Goal: Task Accomplishment & Management: Use online tool/utility

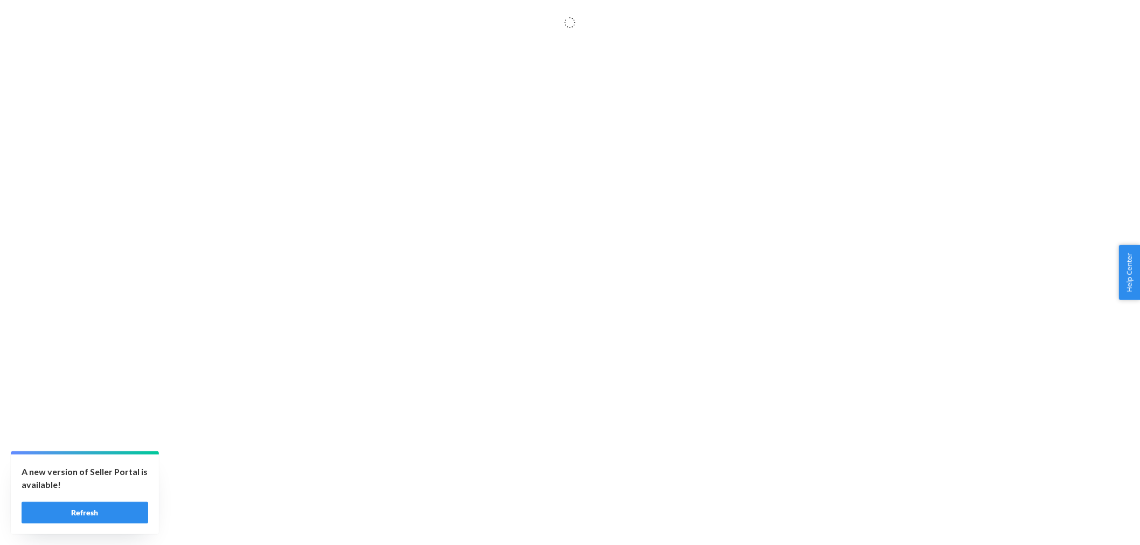
click at [67, 512] on button "Refresh" at bounding box center [85, 513] width 127 height 22
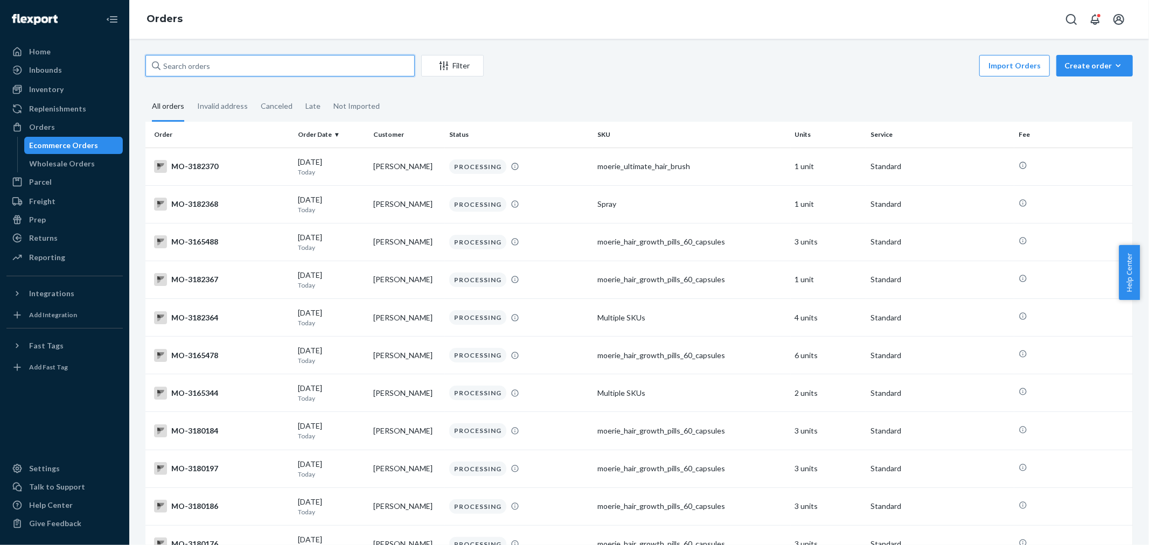
click at [192, 71] on input "text" at bounding box center [279, 66] width 269 height 22
paste input "3124791"
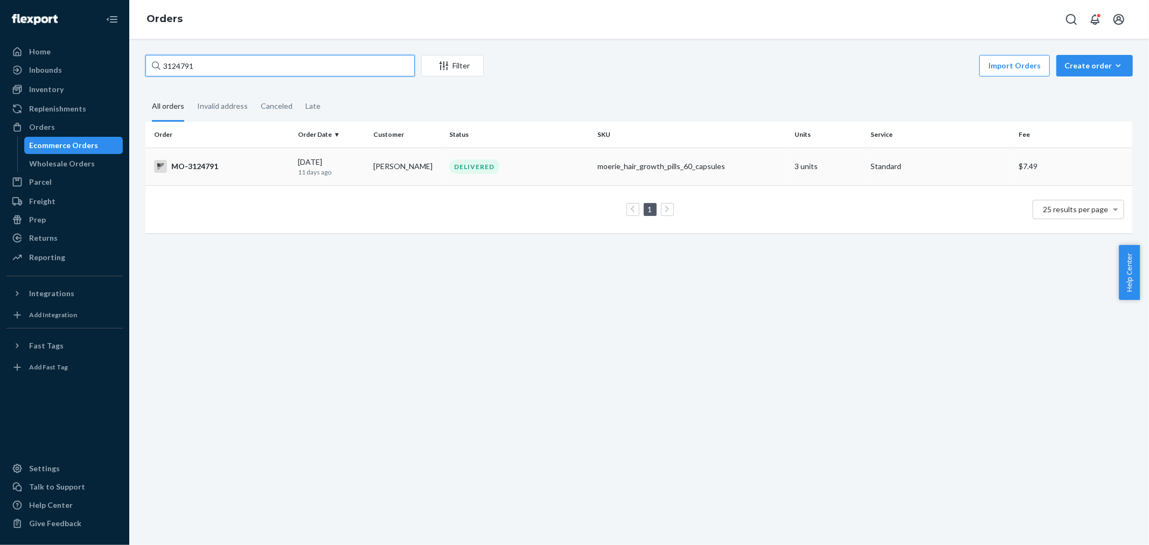
type input "3124791"
click at [453, 159] on div "DELIVERED" at bounding box center [474, 166] width 50 height 15
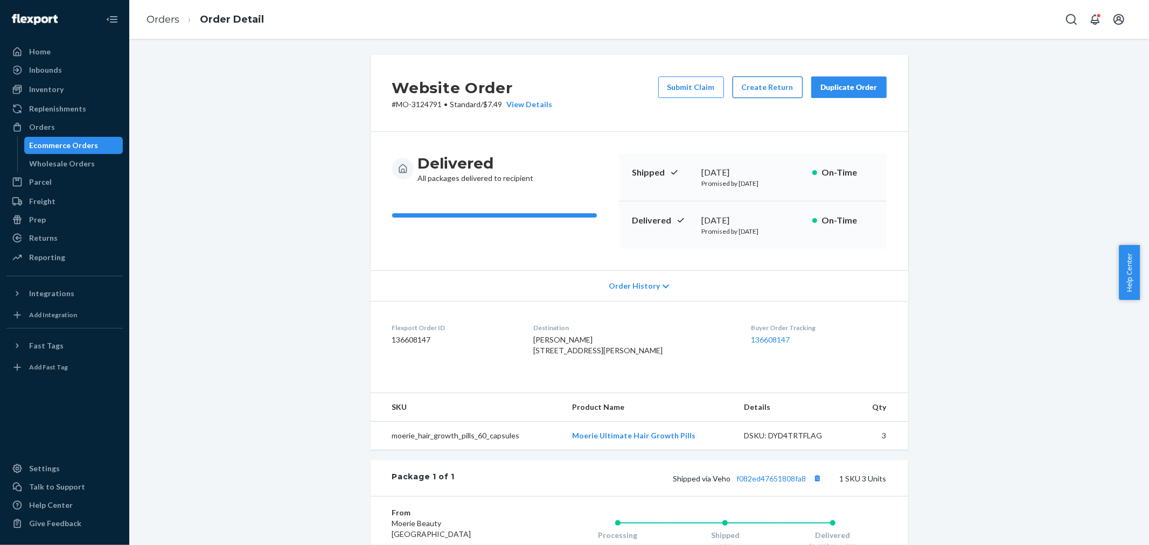
click at [747, 85] on button "Create Return" at bounding box center [768, 87] width 70 height 22
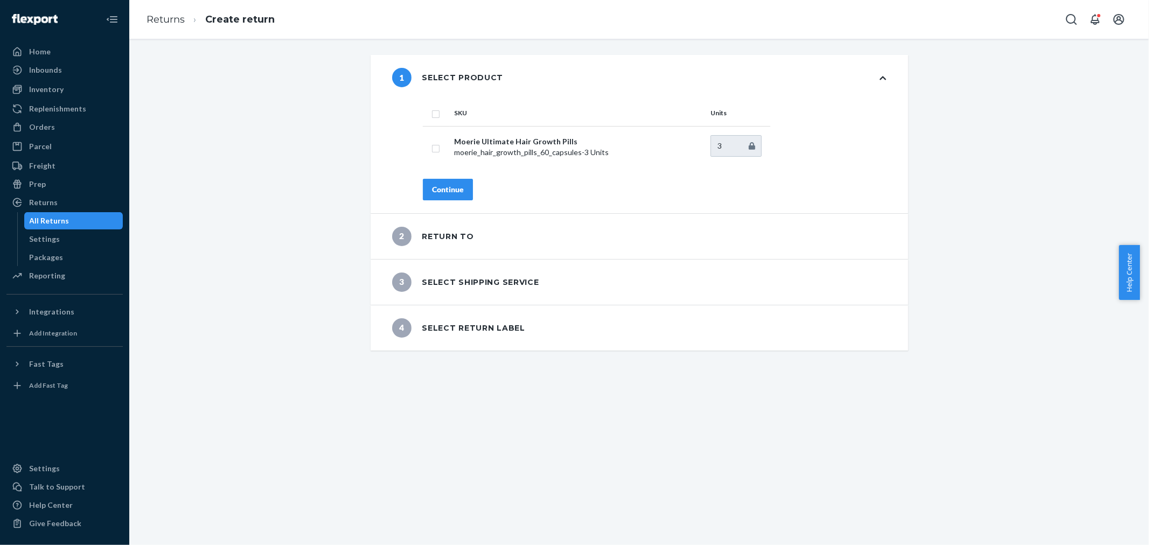
click at [435, 119] on th at bounding box center [436, 113] width 27 height 26
click at [434, 119] on input "checkbox" at bounding box center [435, 112] width 9 height 11
checkbox input "true"
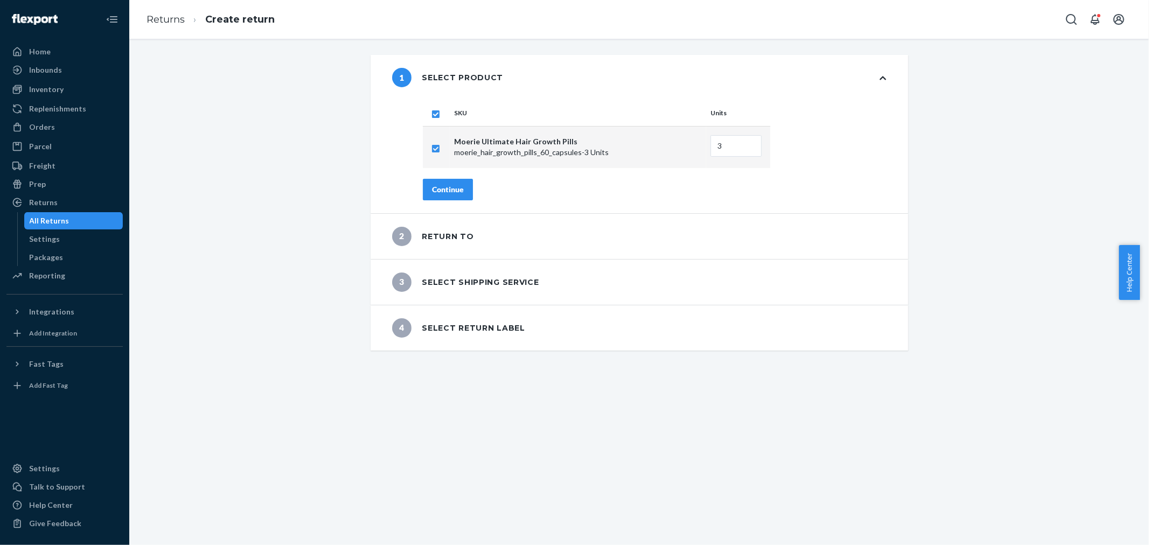
click at [439, 182] on button "Continue" at bounding box center [448, 190] width 50 height 22
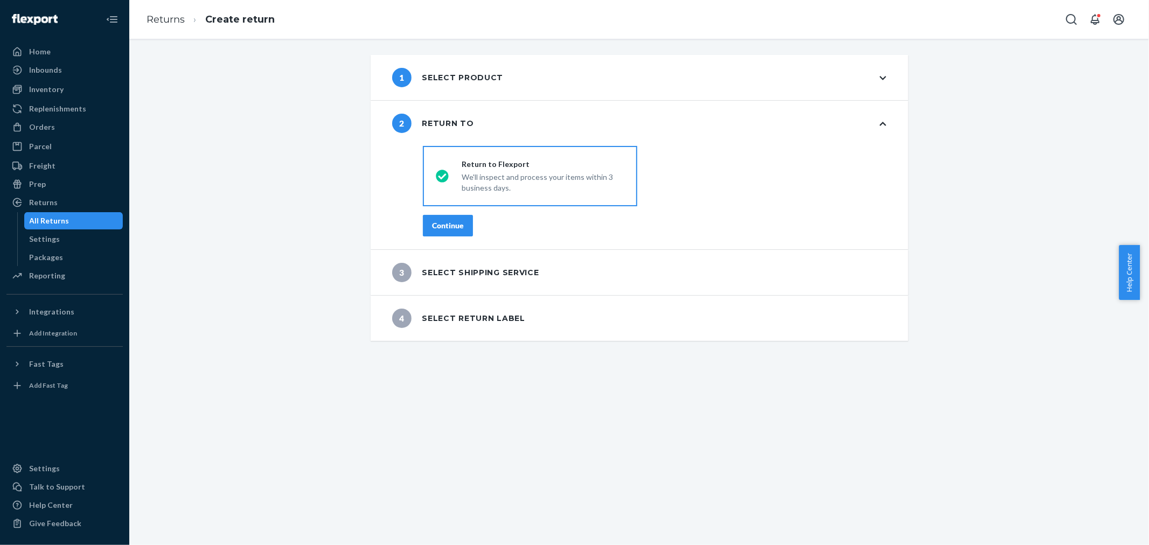
click at [458, 221] on div "Continue" at bounding box center [448, 225] width 32 height 11
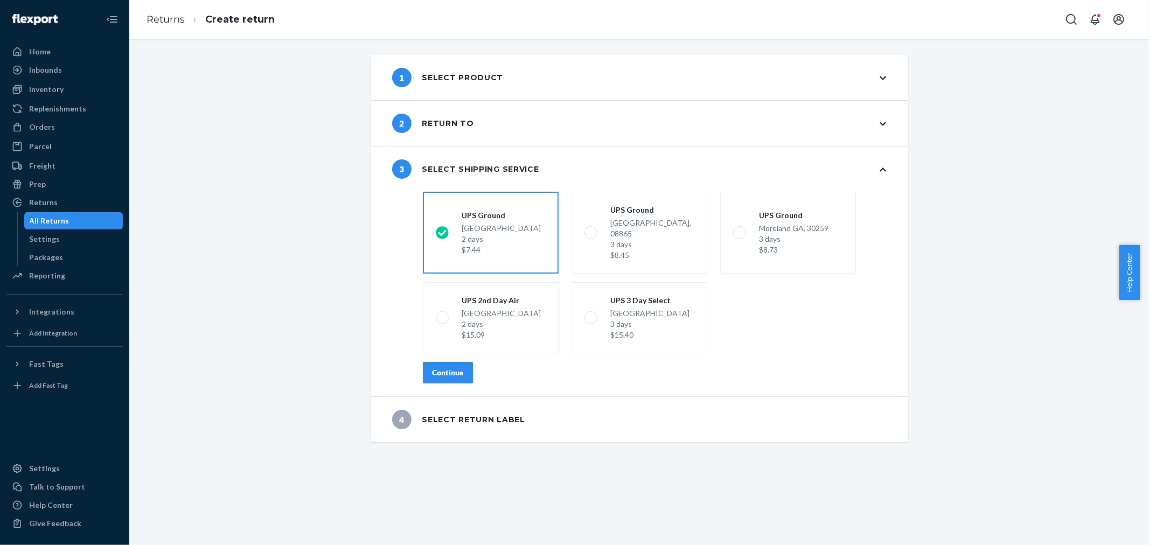
click at [440, 367] on div "Continue" at bounding box center [448, 372] width 32 height 11
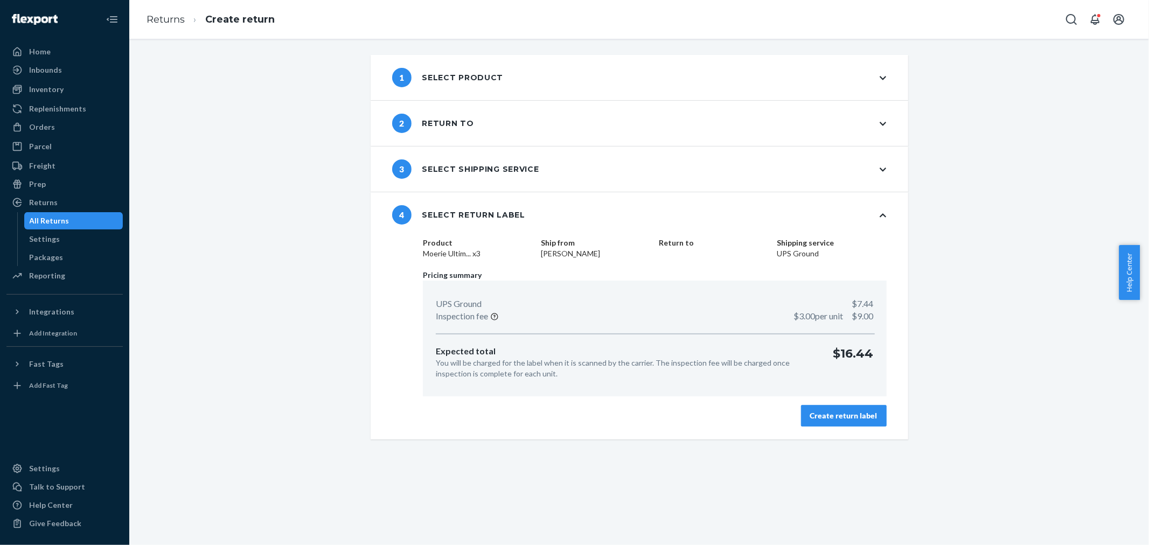
click at [831, 419] on div "Create return label" at bounding box center [843, 415] width 67 height 11
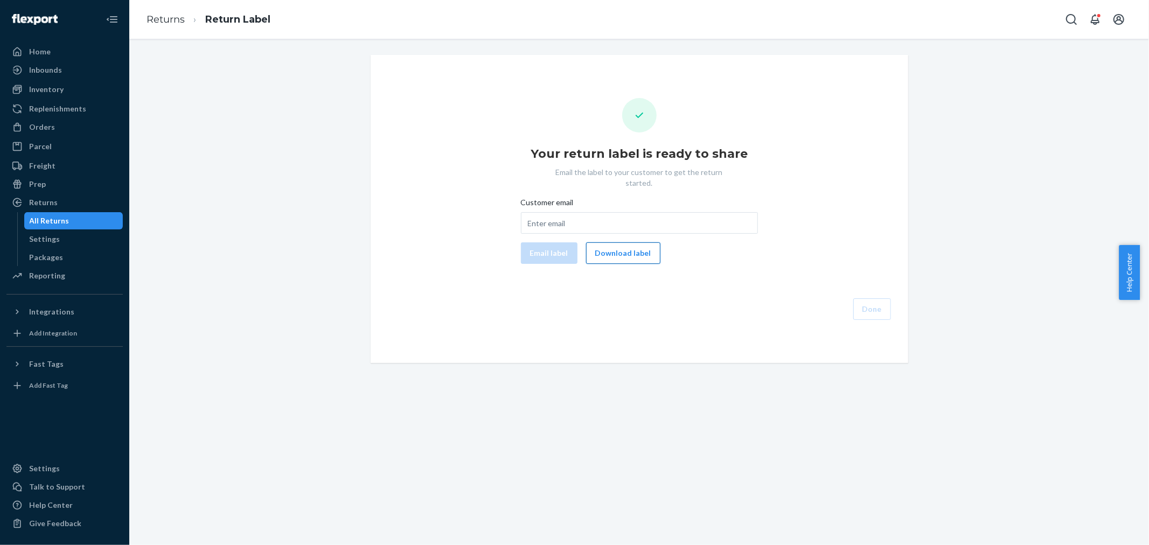
click at [630, 242] on button "Download label" at bounding box center [623, 253] width 74 height 22
drag, startPoint x: 47, startPoint y: 128, endPoint x: 112, endPoint y: 101, distance: 70.5
click at [47, 128] on div "Orders" at bounding box center [42, 127] width 26 height 11
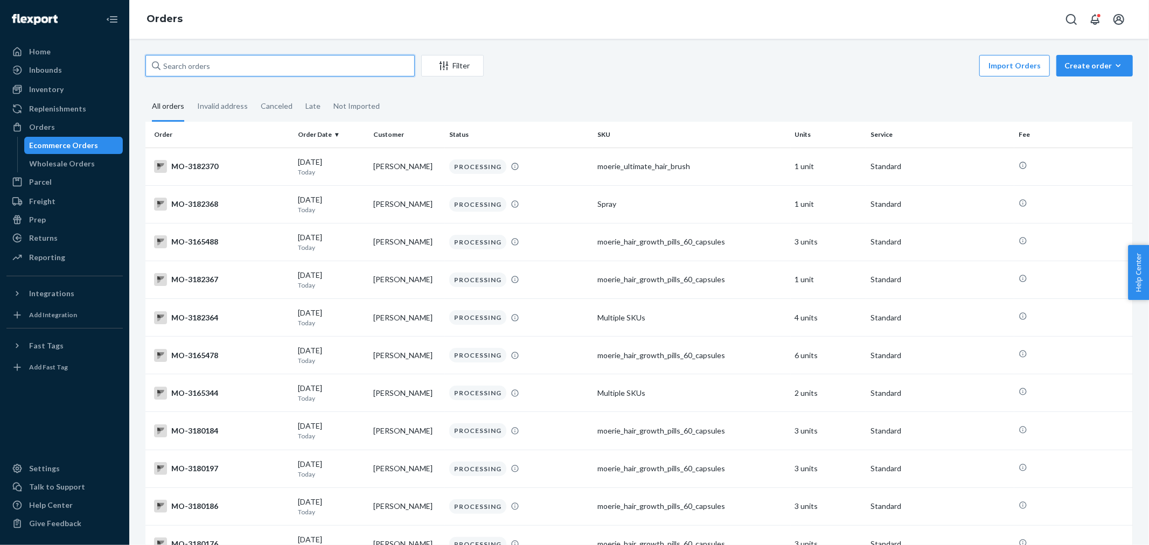
drag, startPoint x: 182, startPoint y: 70, endPoint x: 126, endPoint y: 72, distance: 56.6
click at [136, 73] on div "Filter Import Orders Create order Ecommerce order Removal order All orders Inva…" at bounding box center [639, 292] width 1020 height 506
paste input "3124791"
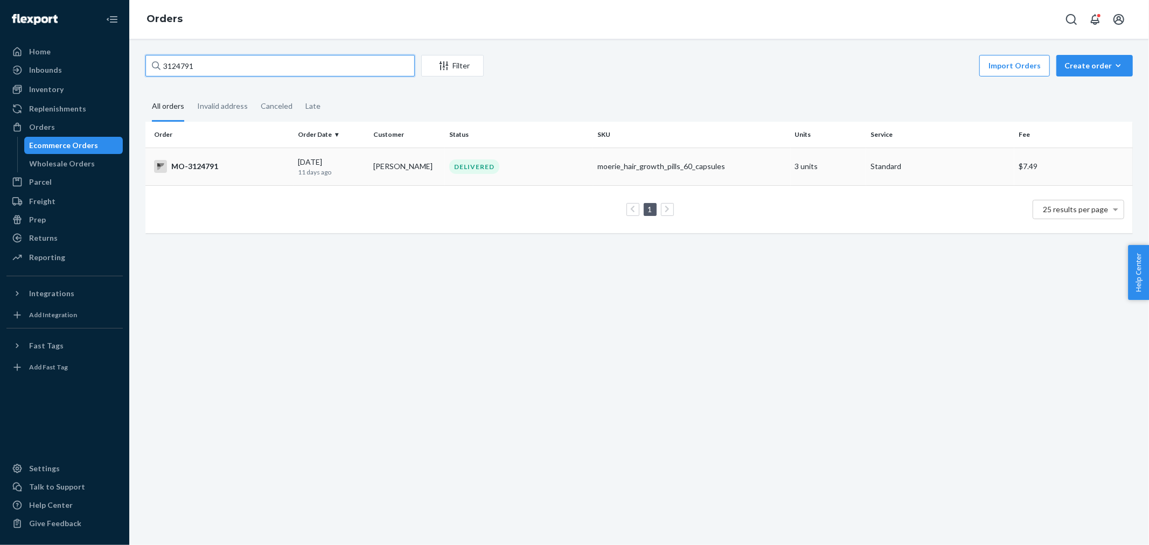
type input "3124791"
click at [374, 163] on td "Robin Rogers" at bounding box center [407, 167] width 76 height 38
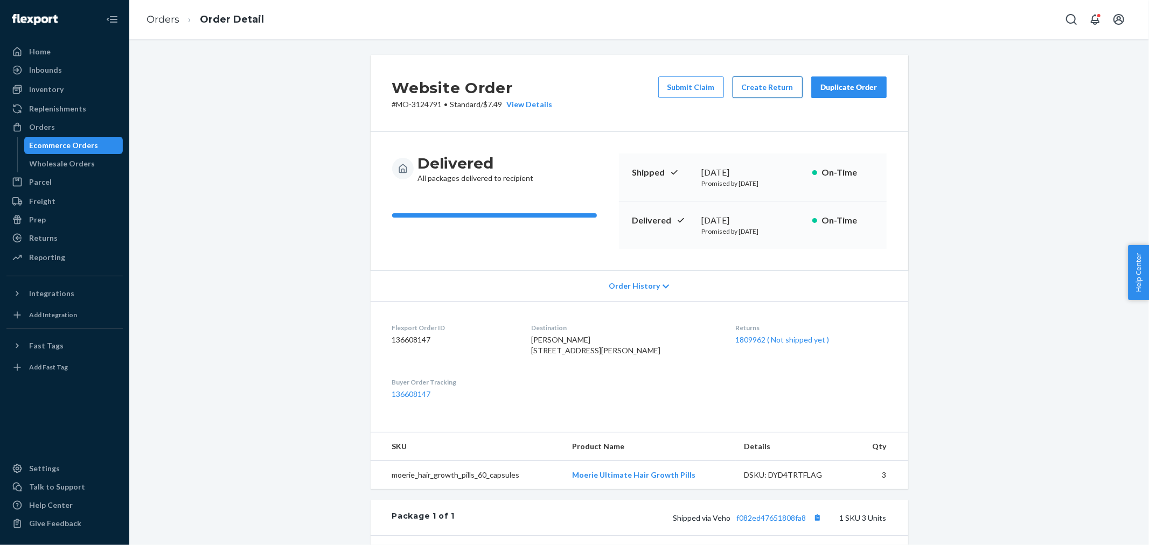
click at [754, 81] on button "Create Return" at bounding box center [768, 87] width 70 height 22
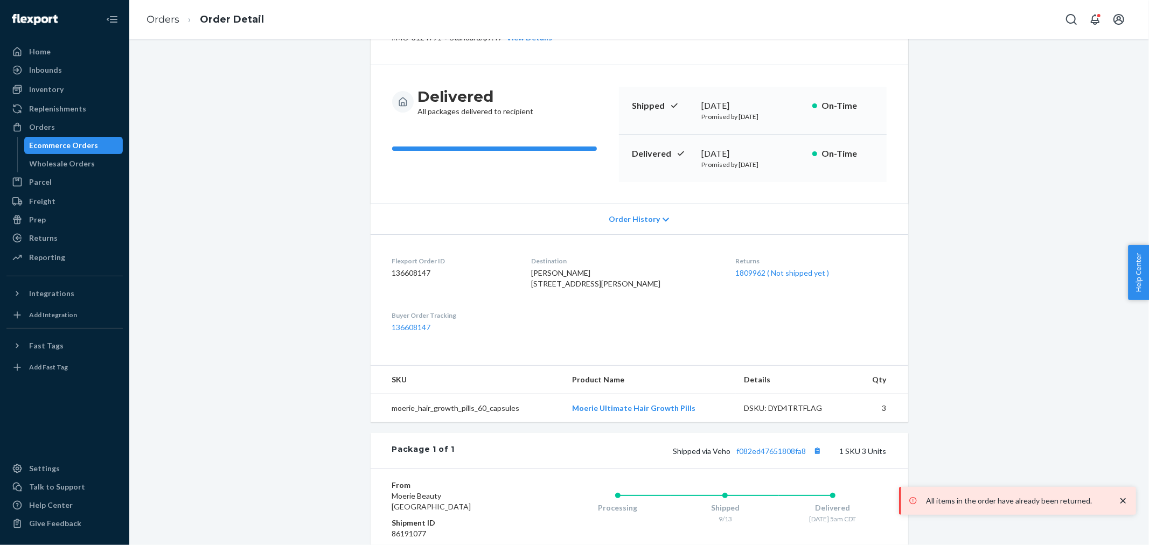
scroll to position [230, 0]
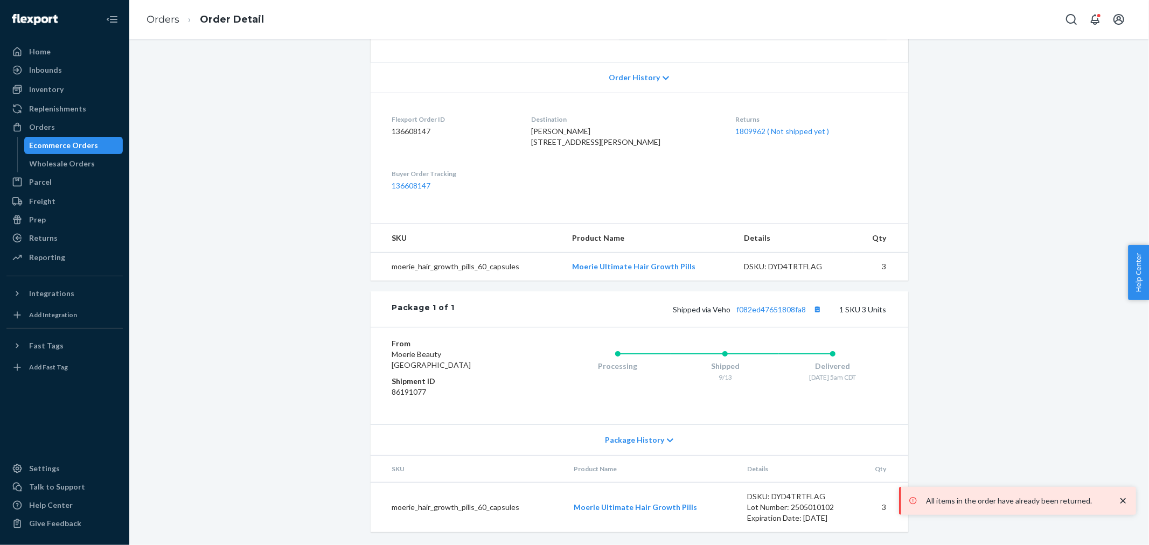
click at [325, 225] on div "Website Order # MO-3124791 • Standard / $7.49 View Details Submit Claim Create …" at bounding box center [639, 195] width 1004 height 699
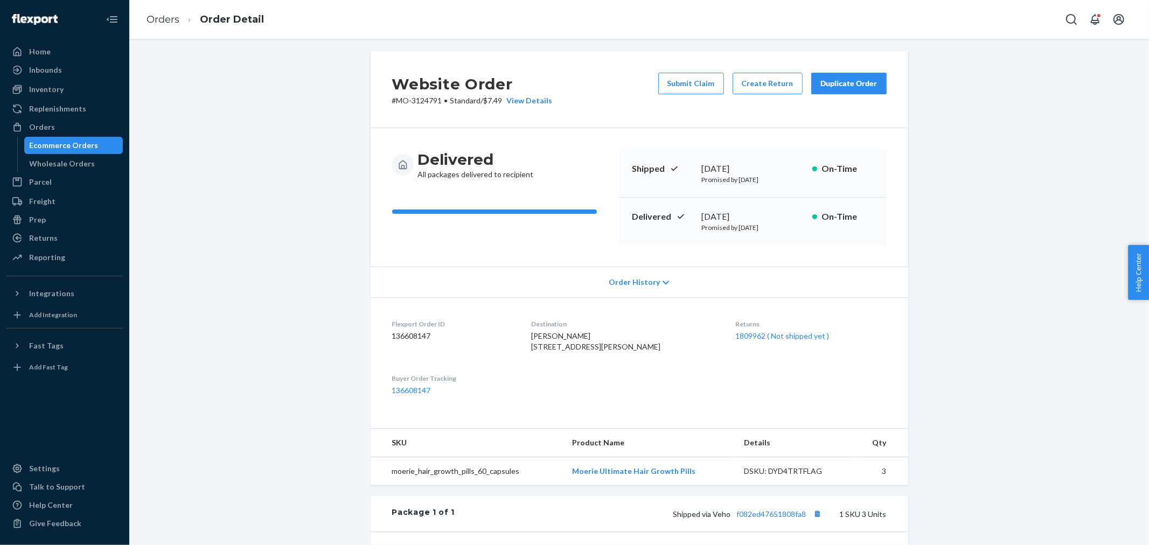
scroll to position [0, 0]
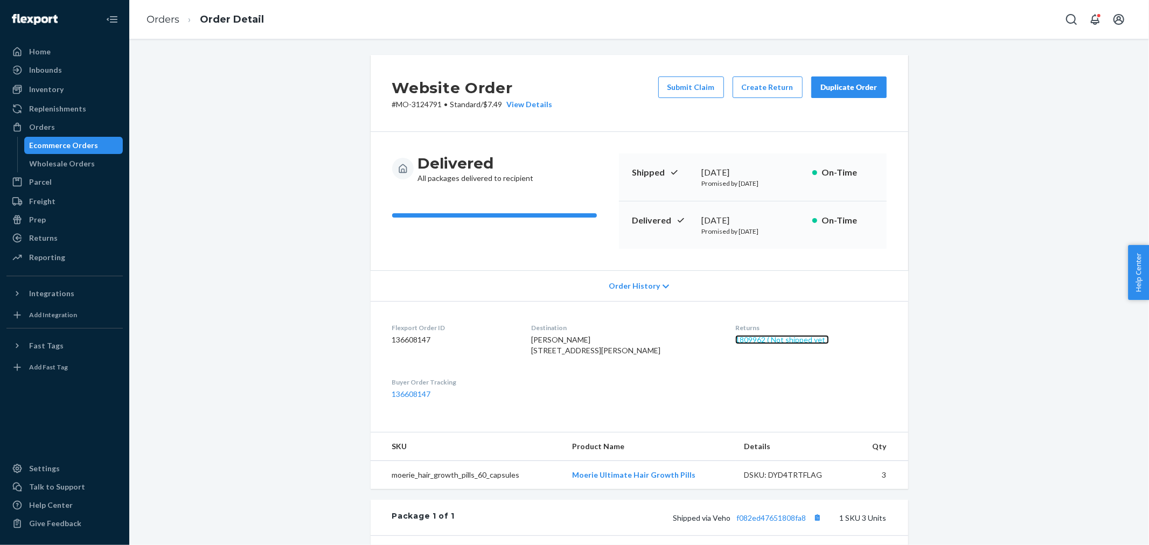
click at [756, 342] on link "1809962 ( Not shipped yet )" at bounding box center [782, 339] width 94 height 9
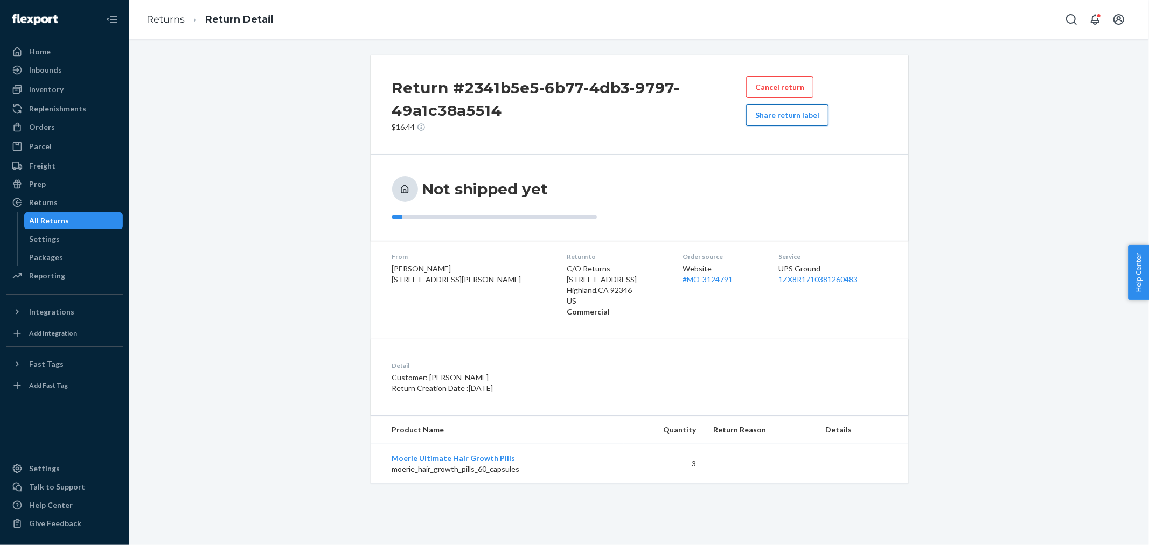
click at [768, 114] on button "Share return label" at bounding box center [787, 116] width 82 height 22
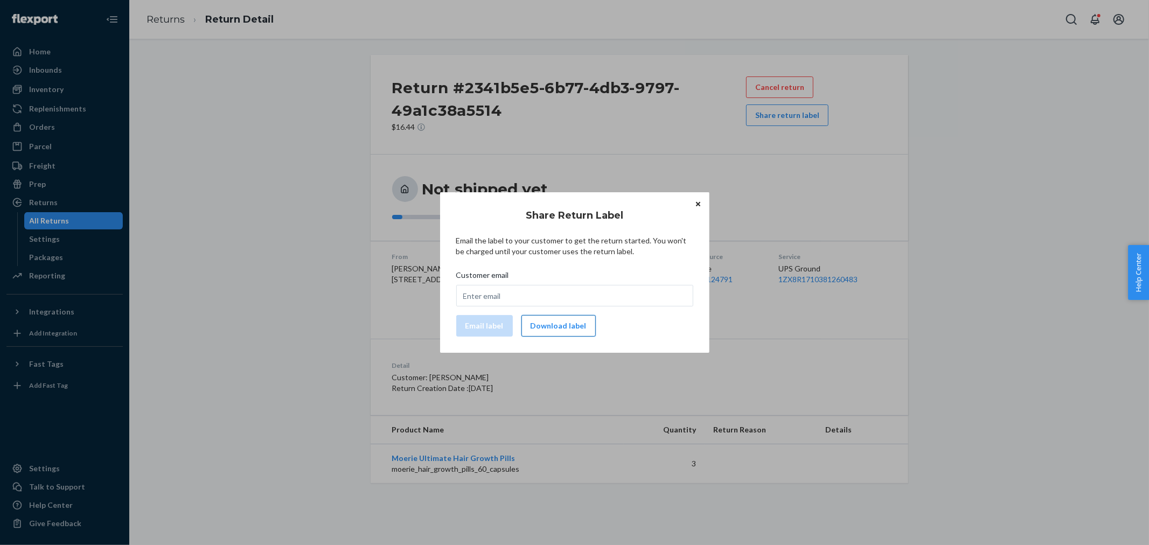
click at [542, 330] on button "Download label" at bounding box center [558, 326] width 74 height 22
